Goal: Task Accomplishment & Management: Manage account settings

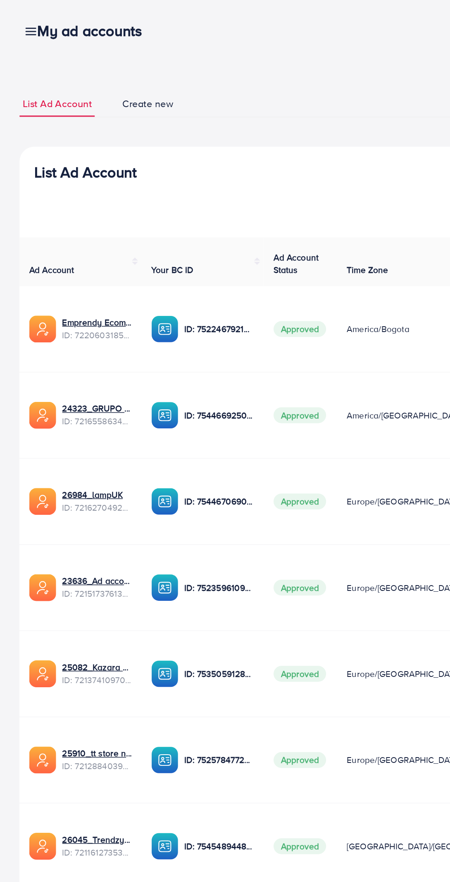
scroll to position [0, 98]
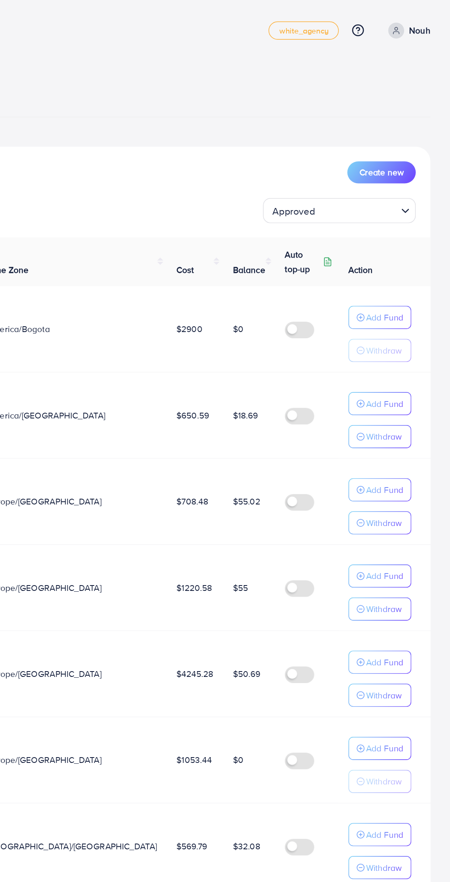
click at [410, 141] on input "Search for option" at bounding box center [387, 142] width 52 height 13
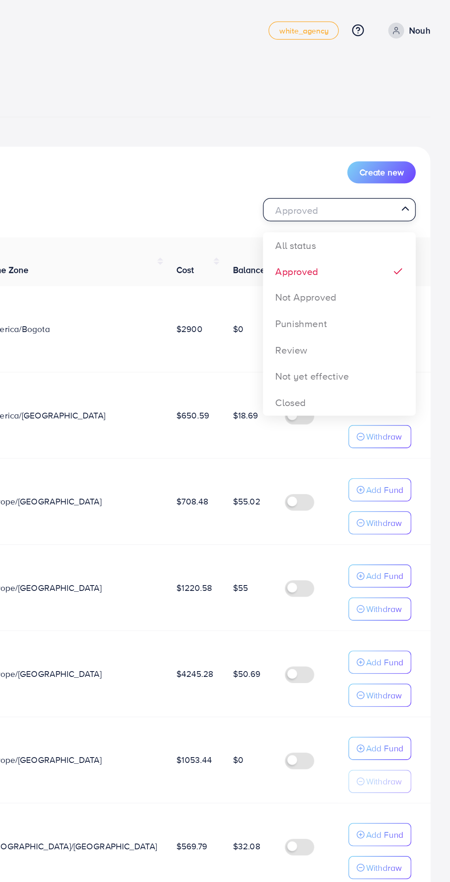
click at [400, 184] on div "List Ad Account Create new Approved Loading... All status Approved Not Approved…" at bounding box center [225, 455] width 424 height 713
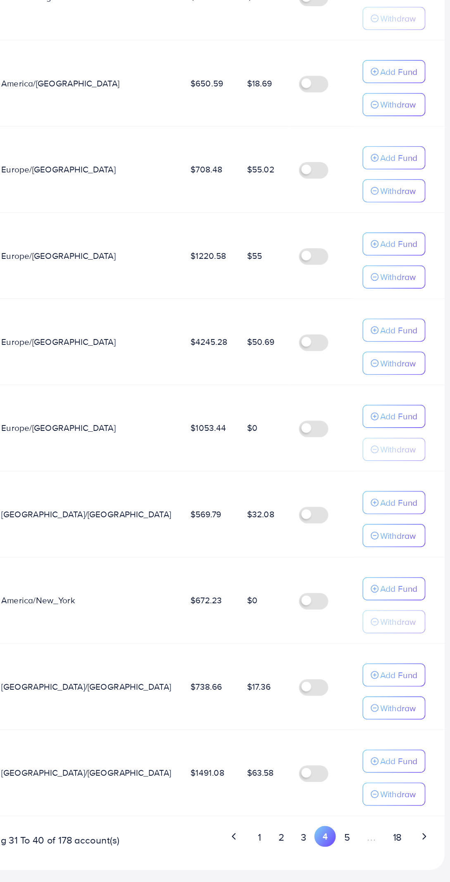
click at [407, 445] on p "Add Fund" at bounding box center [405, 448] width 25 height 10
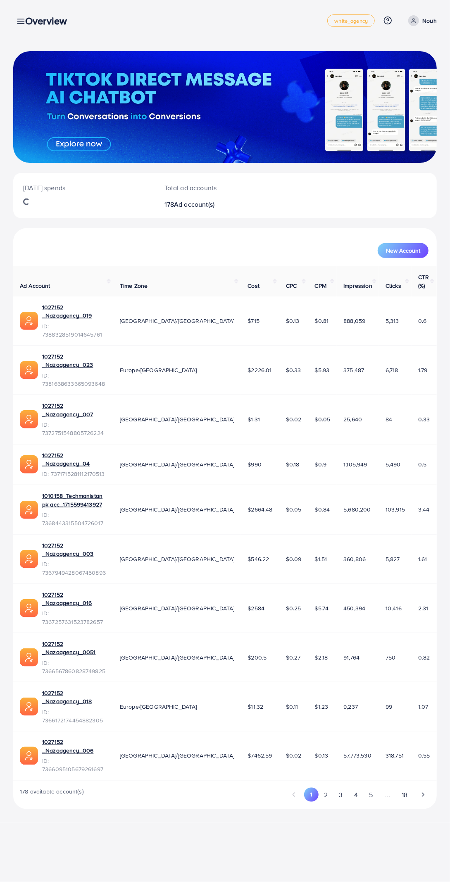
click at [42, 21] on h3 "Overview" at bounding box center [49, 21] width 48 height 12
click at [51, 25] on h3 "Overview" at bounding box center [49, 21] width 48 height 12
click at [393, 249] on span "New Account" at bounding box center [403, 251] width 34 height 6
click at [328, 787] on button "2" at bounding box center [326, 794] width 15 height 15
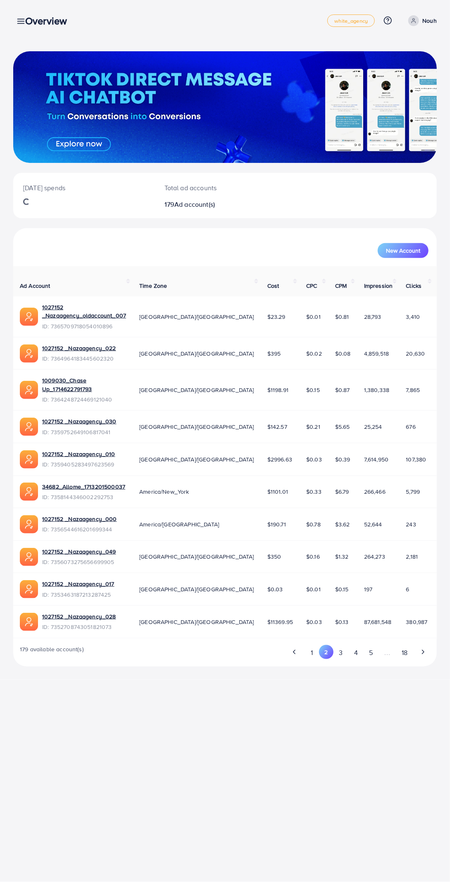
click at [21, 21] on div "Overview" at bounding box center [50, 21] width 62 height 12
click at [44, 23] on h3 "Overview" at bounding box center [49, 21] width 48 height 12
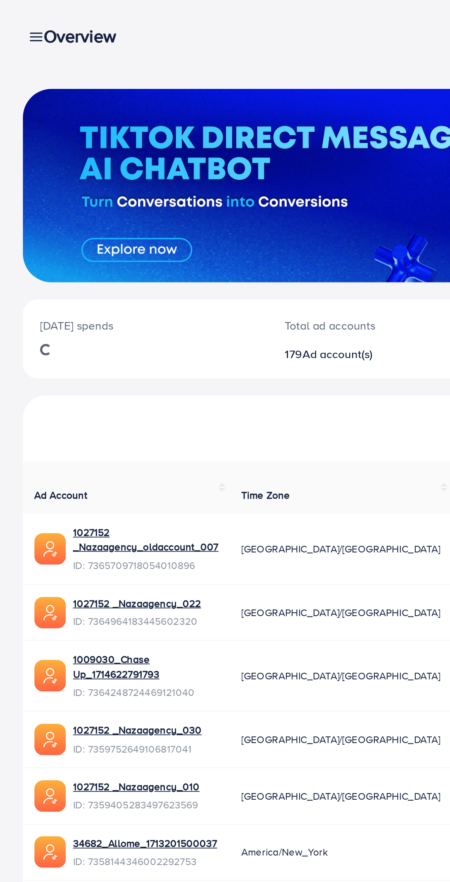
click at [21, 20] on div "Overview" at bounding box center [50, 21] width 62 height 12
click at [21, 19] on div "Overview" at bounding box center [50, 21] width 62 height 12
click at [24, 21] on div "Overview" at bounding box center [50, 21] width 62 height 12
click at [56, 22] on h3 "Overview" at bounding box center [49, 21] width 48 height 12
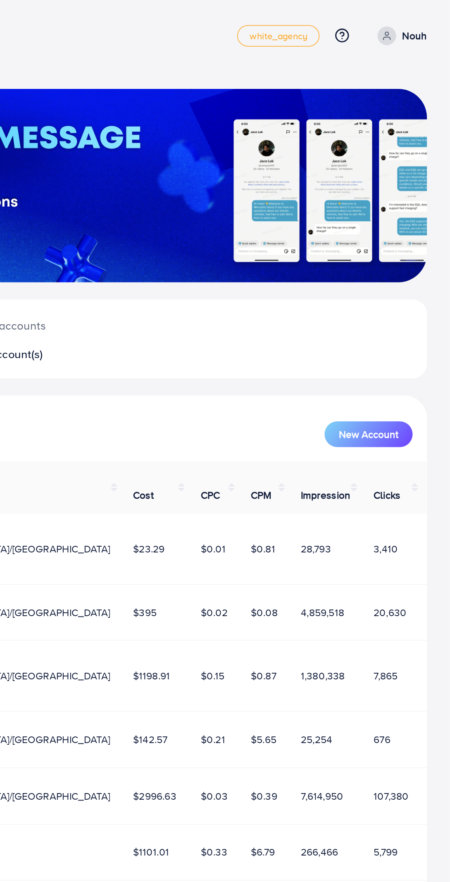
click at [412, 194] on div "[DATE] spends Total ad accounts 179 Ad account(s)" at bounding box center [225, 195] width 424 height 45
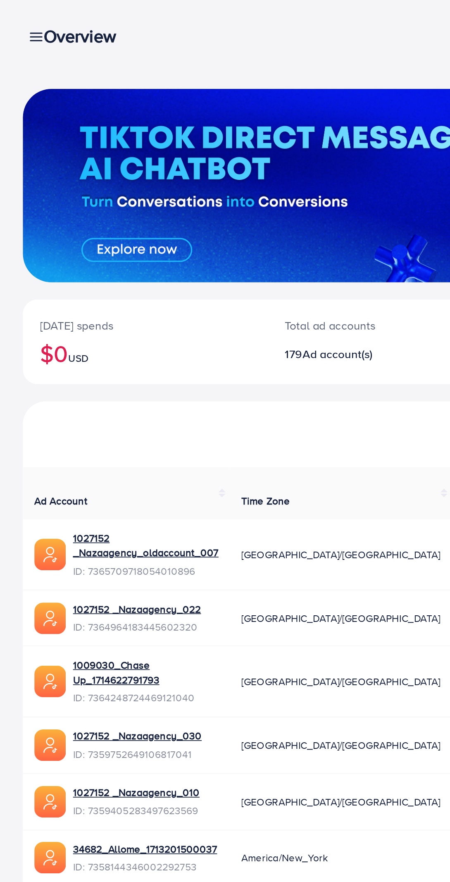
click at [22, 17] on div "Overview" at bounding box center [50, 21] width 62 height 12
click at [21, 19] on div "Overview" at bounding box center [50, 21] width 62 height 12
click at [19, 19] on div "Overview" at bounding box center [50, 21] width 62 height 12
click at [17, 20] on icon at bounding box center [21, 21] width 9 height 9
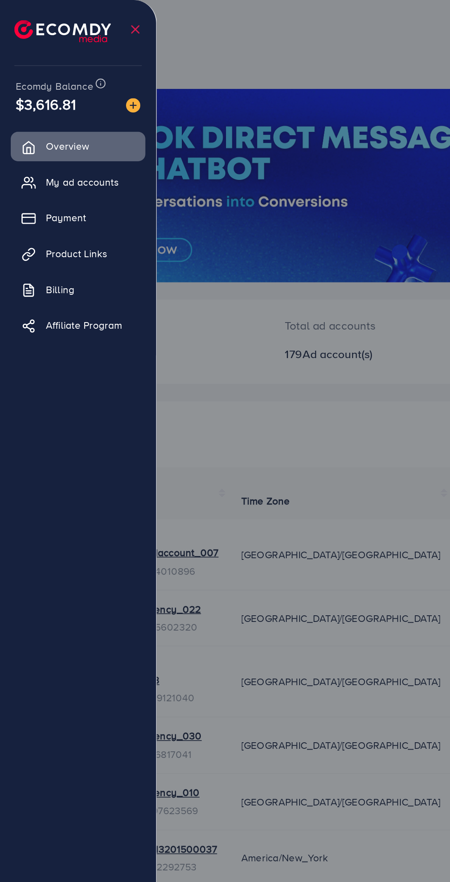
click at [59, 106] on span "My ad accounts" at bounding box center [47, 105] width 42 height 8
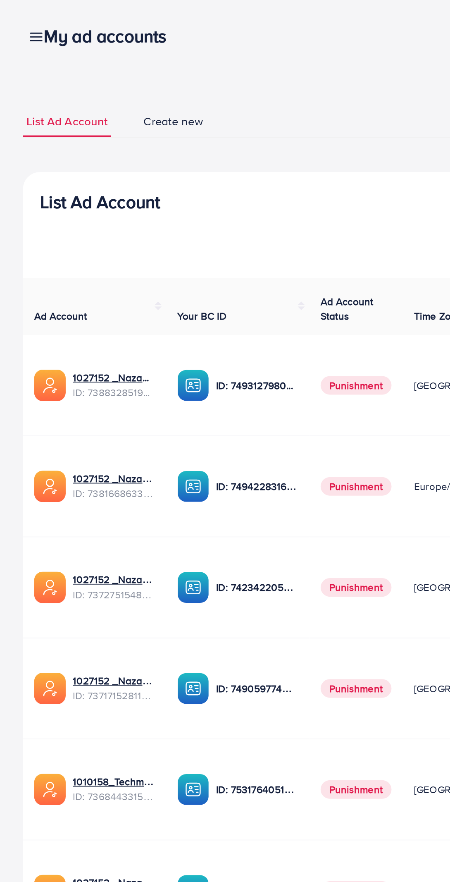
scroll to position [0, 91]
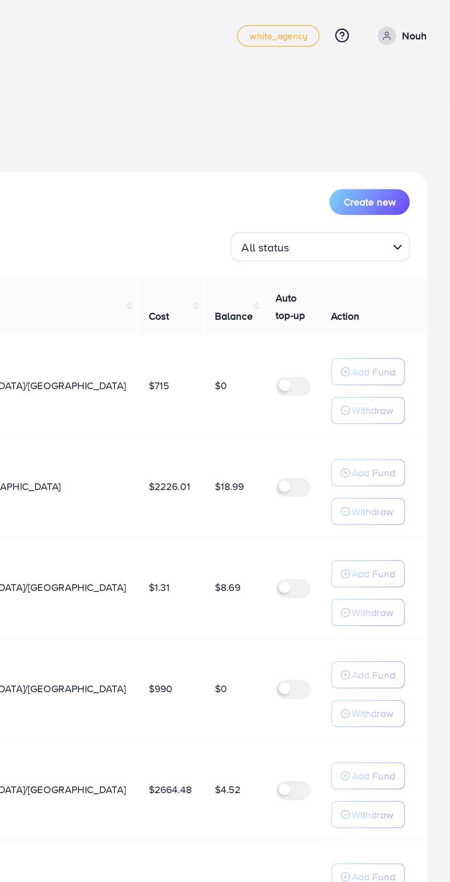
click at [380, 138] on input "Search for option" at bounding box center [387, 142] width 54 height 13
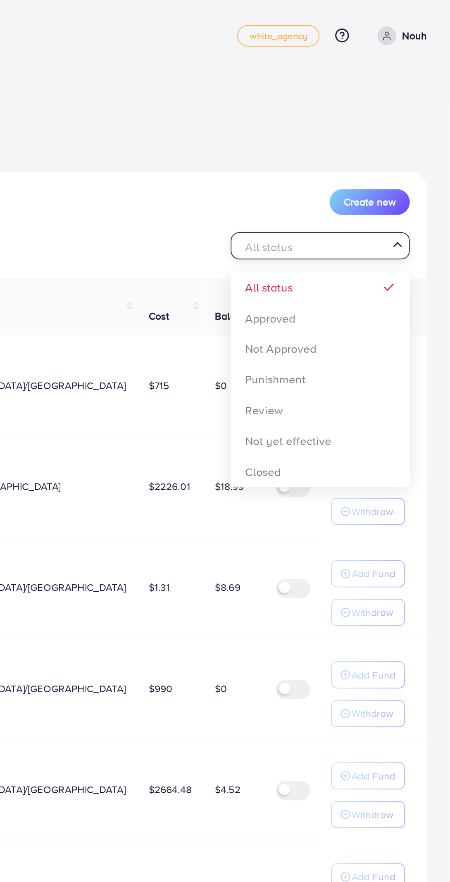
click at [380, 188] on div "List Ad Account Create new All status Loading... All status Approved Not Approv…" at bounding box center [225, 455] width 424 height 713
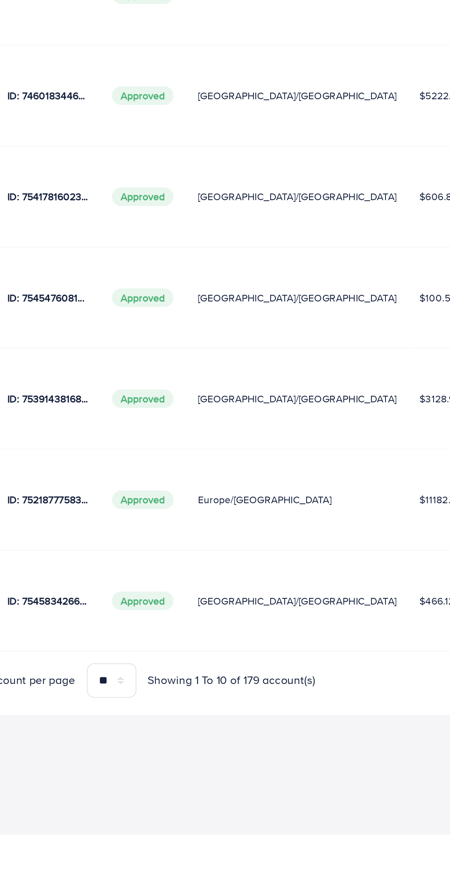
scroll to position [0, 0]
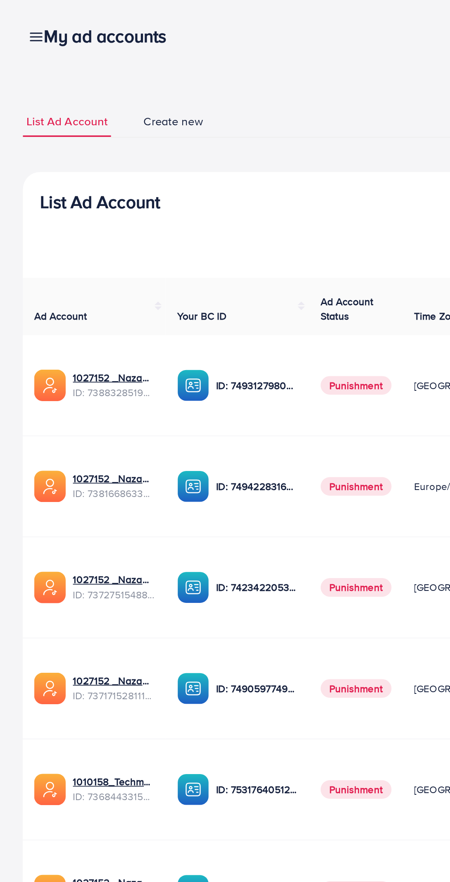
scroll to position [0, 91]
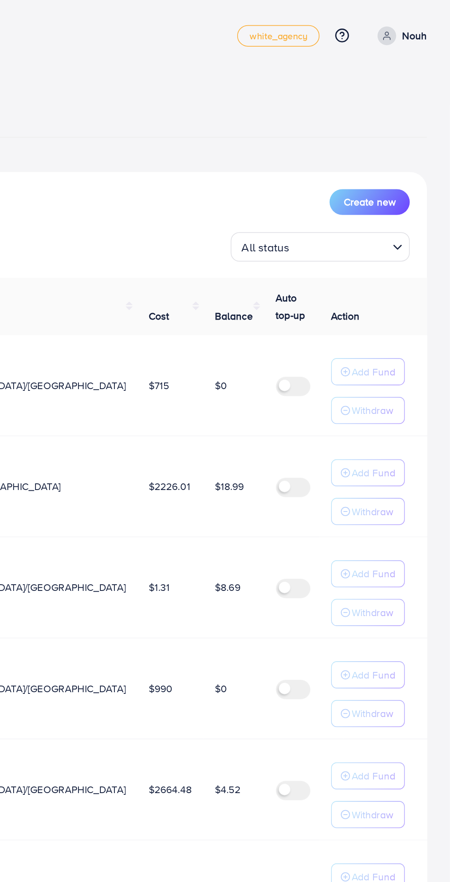
click at [397, 145] on input "Search for option" at bounding box center [387, 142] width 54 height 13
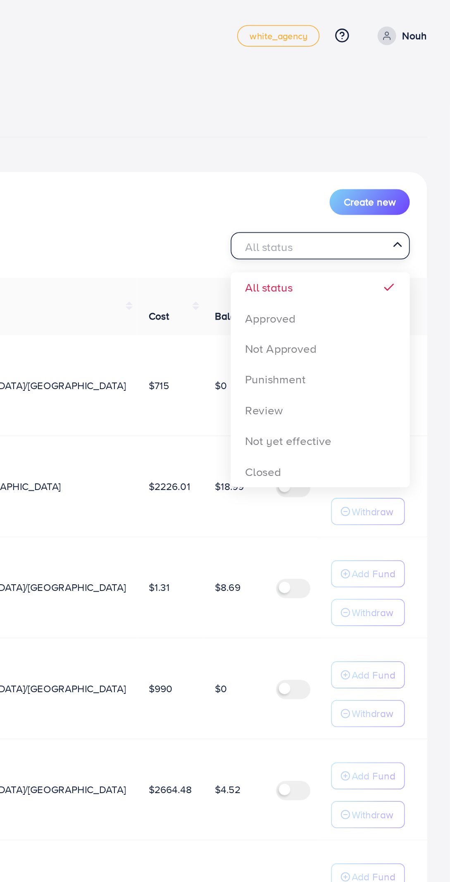
click at [379, 191] on div "List Ad Account Create new All status Loading... All status Approved Not Approv…" at bounding box center [225, 455] width 424 height 713
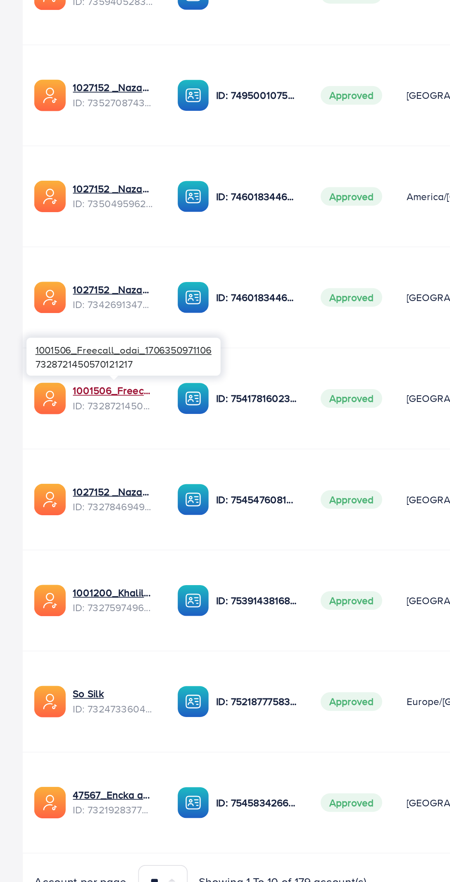
scroll to position [0, 97]
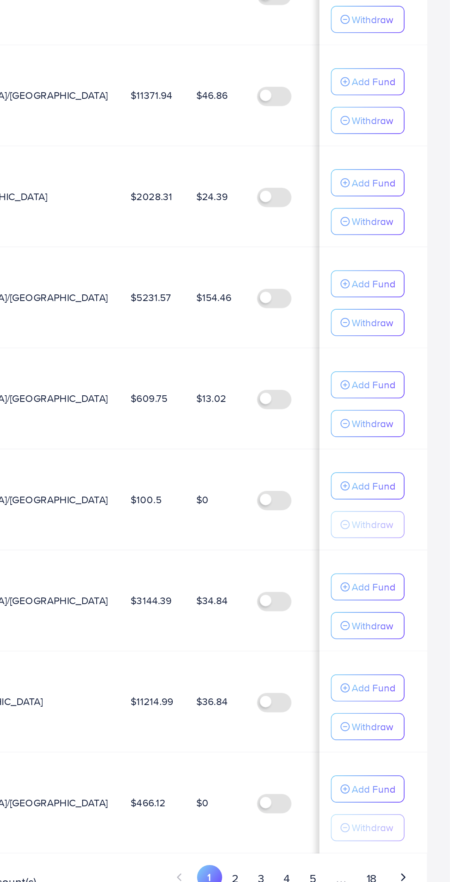
click at [402, 501] on p "Add Fund" at bounding box center [405, 506] width 25 height 10
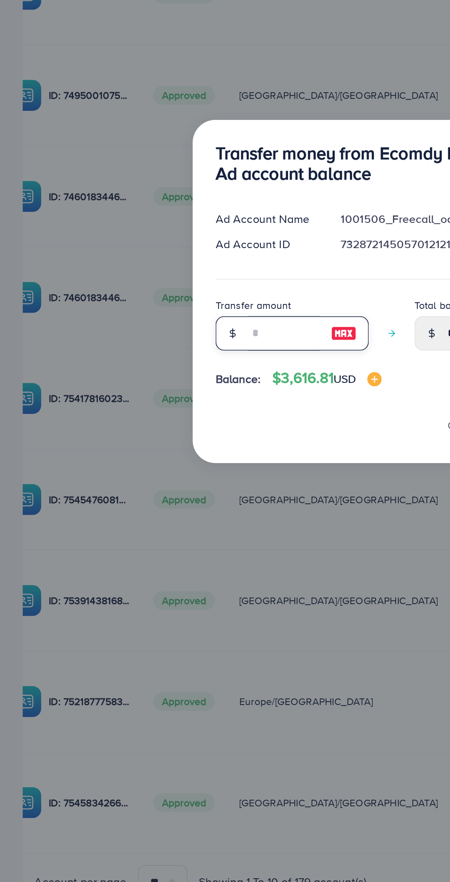
click at [160, 479] on input "number" at bounding box center [163, 476] width 41 height 20
type input "*"
type input "*****"
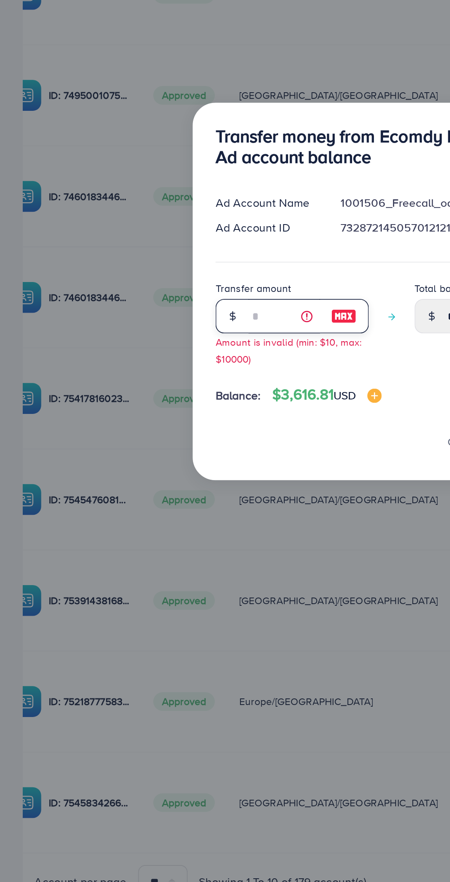
type input "**"
type input "*****"
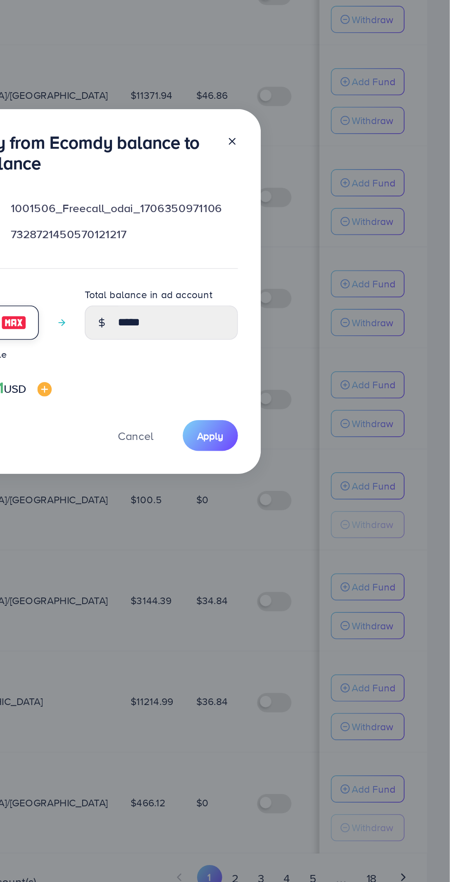
type input "**"
click at [310, 536] on span "Apply" at bounding box center [311, 535] width 15 height 8
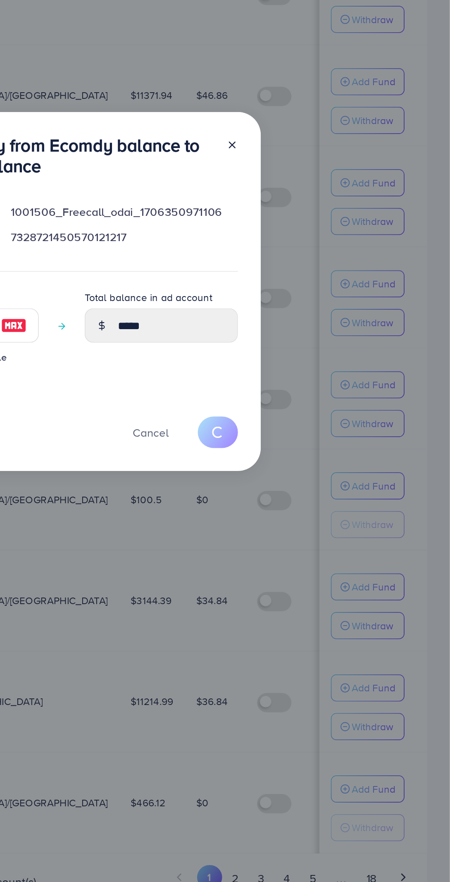
type input "*****"
